Goal: Browse casually: Explore the website without a specific task or goal

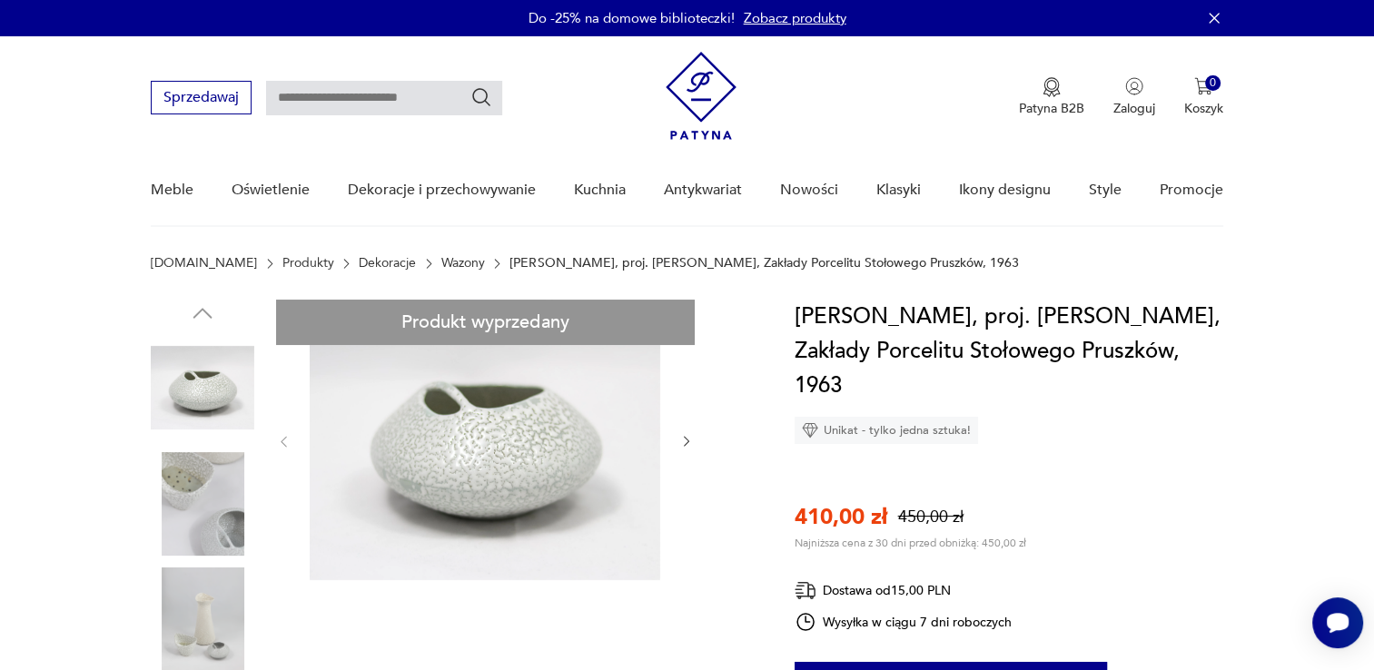
scroll to position [91, 0]
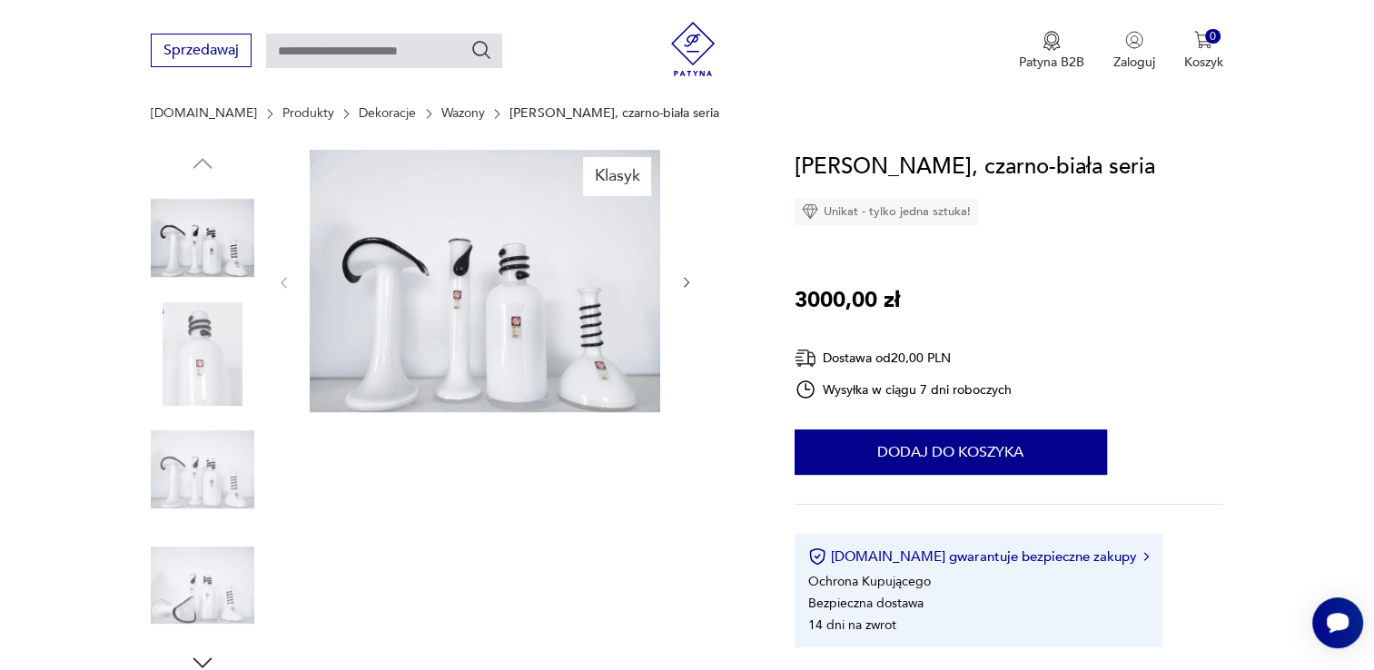
scroll to position [182, 0]
